Goal: Transaction & Acquisition: Register for event/course

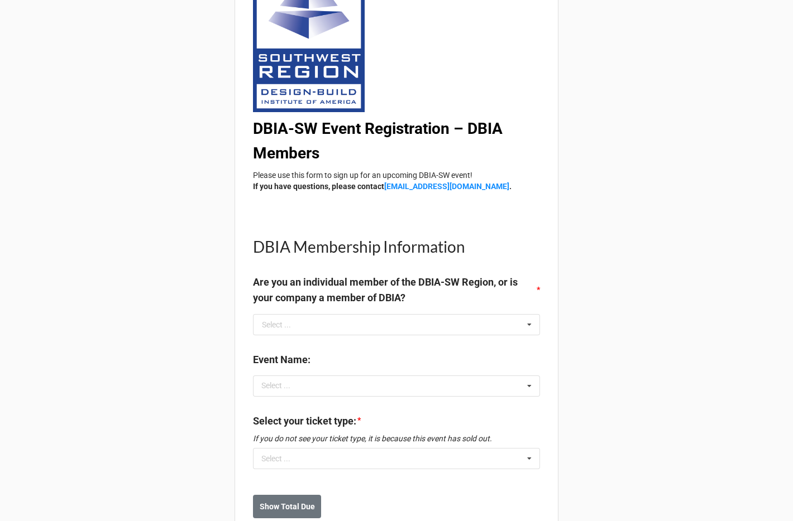
scroll to position [129, 0]
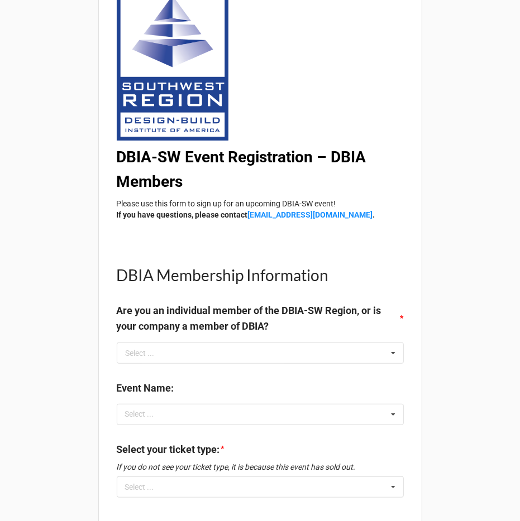
scroll to position [129, 0]
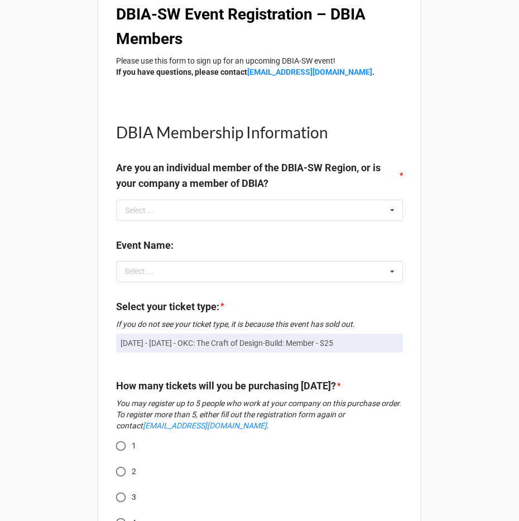
scroll to position [228, 0]
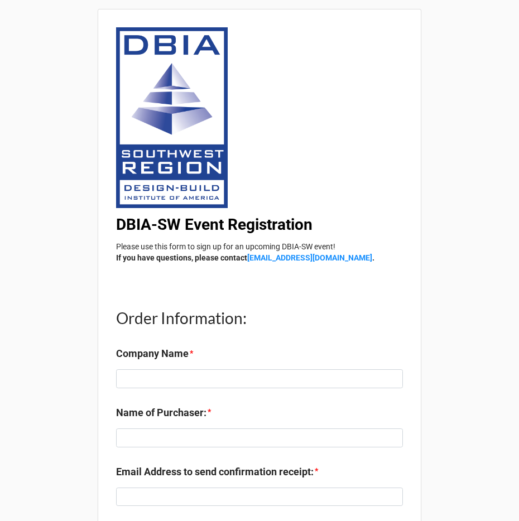
click at [367, 114] on div "DBIA-SW Event Registration Please use this form to sign up for an upcoming DBIA…" at bounding box center [259, 145] width 287 height 236
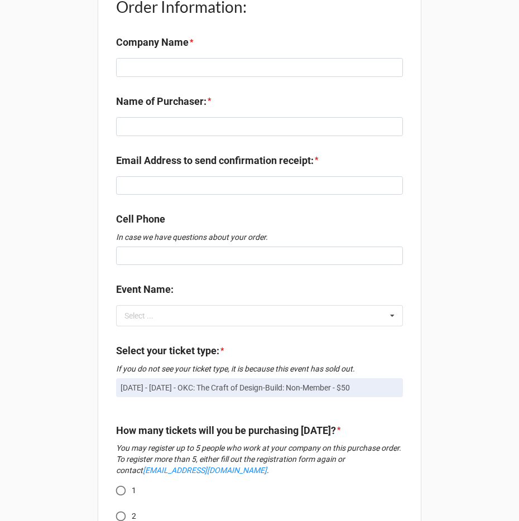
scroll to position [339, 0]
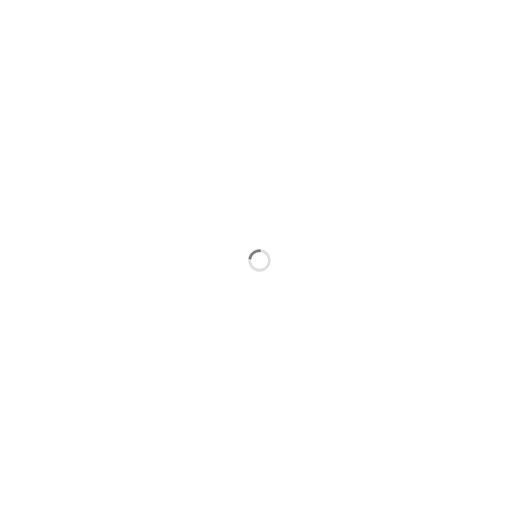
click at [448, 108] on div at bounding box center [259, 260] width 519 height 521
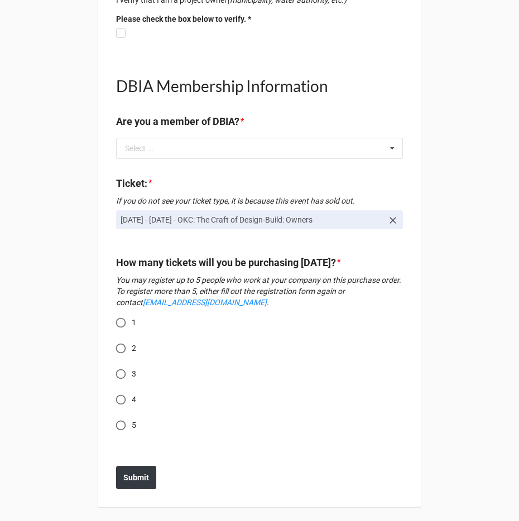
scroll to position [375, 0]
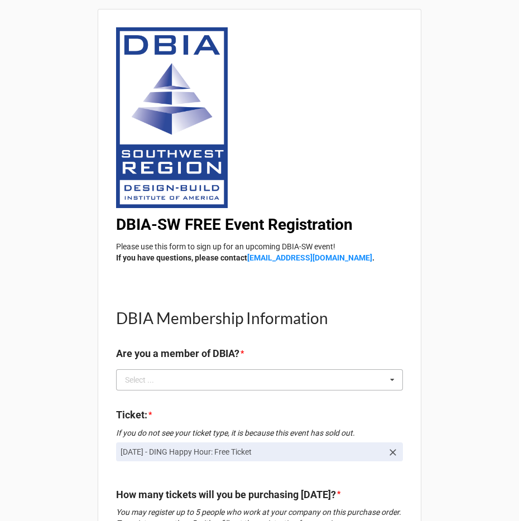
click at [387, 377] on icon at bounding box center [392, 380] width 17 height 21
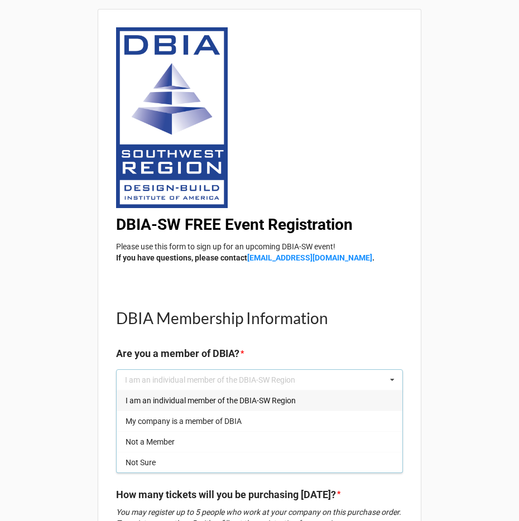
click at [435, 338] on div "DBIA-SW FREE Event Registration Please use this form to sign up for an upcoming…" at bounding box center [259, 415] width 519 height 831
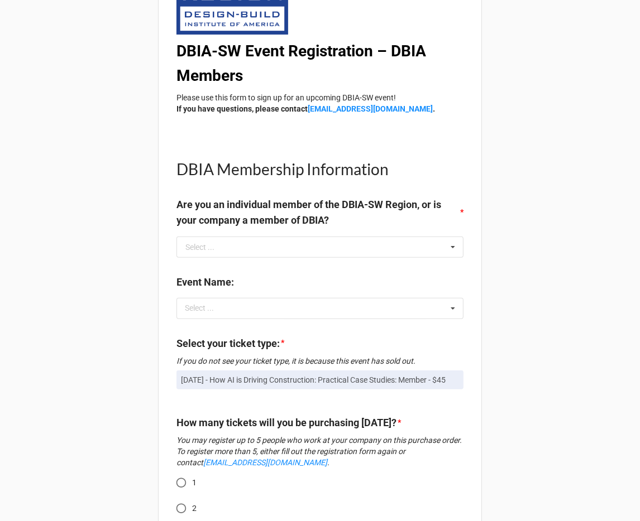
scroll to position [180, 0]
